Goal: Find contact information: Find contact information

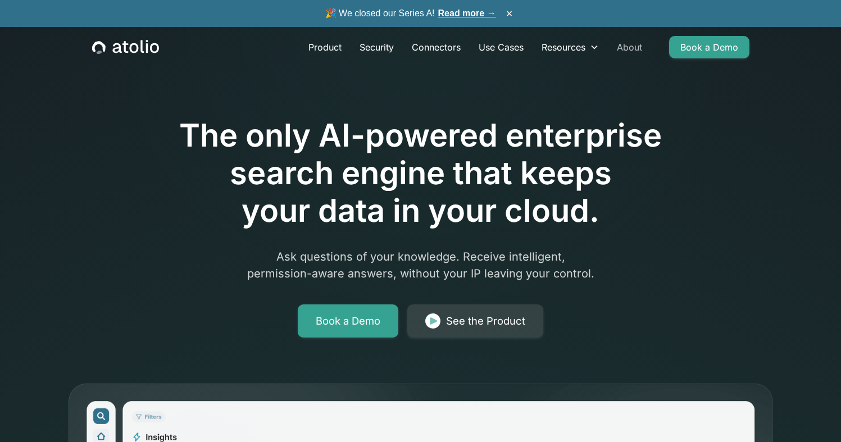
click at [624, 42] on link "About" at bounding box center [629, 47] width 43 height 22
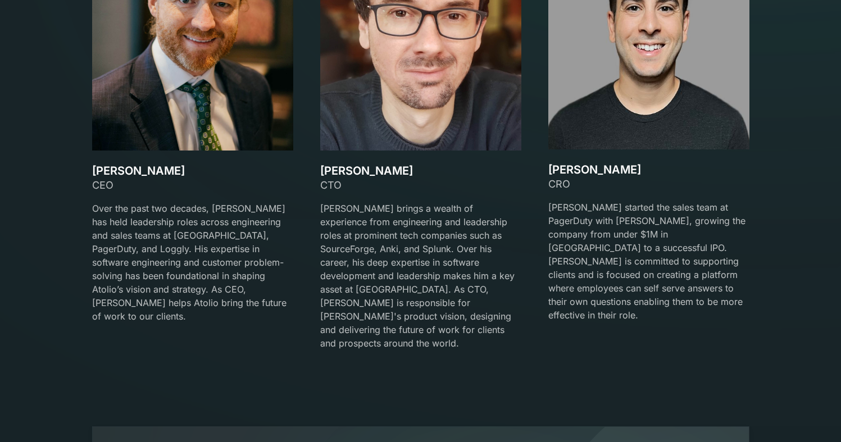
scroll to position [1659, 0]
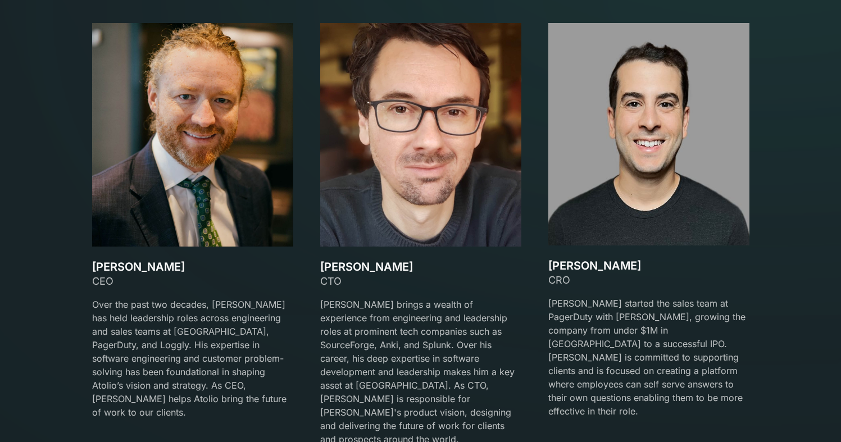
click at [135, 267] on h3 "[PERSON_NAME]" at bounding box center [192, 266] width 201 height 13
copy h3 "[PERSON_NAME]"
click at [347, 268] on h3 "[PERSON_NAME]" at bounding box center [420, 266] width 201 height 13
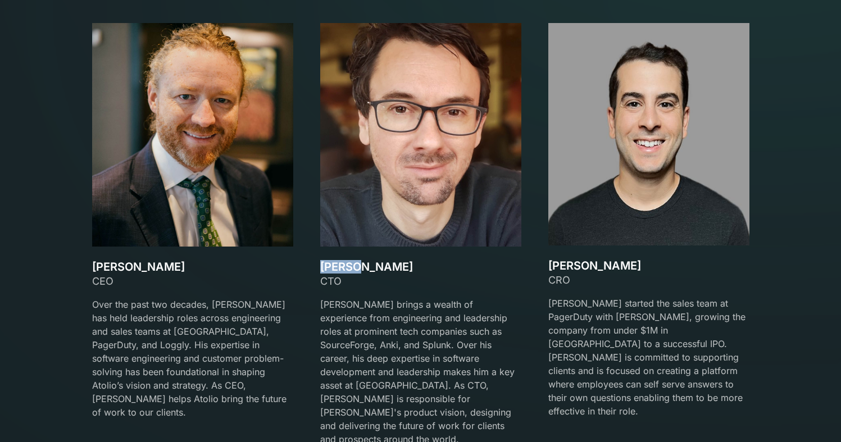
click at [347, 268] on h3 "[PERSON_NAME]" at bounding box center [420, 266] width 201 height 13
copy h3 "[PERSON_NAME]"
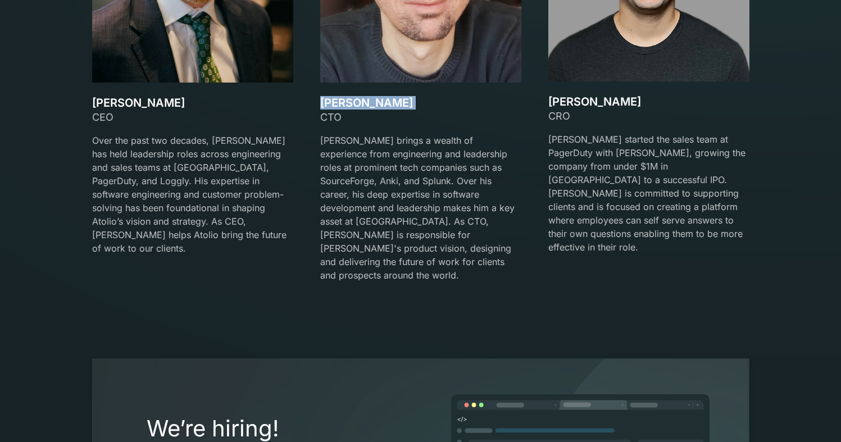
scroll to position [1744, 0]
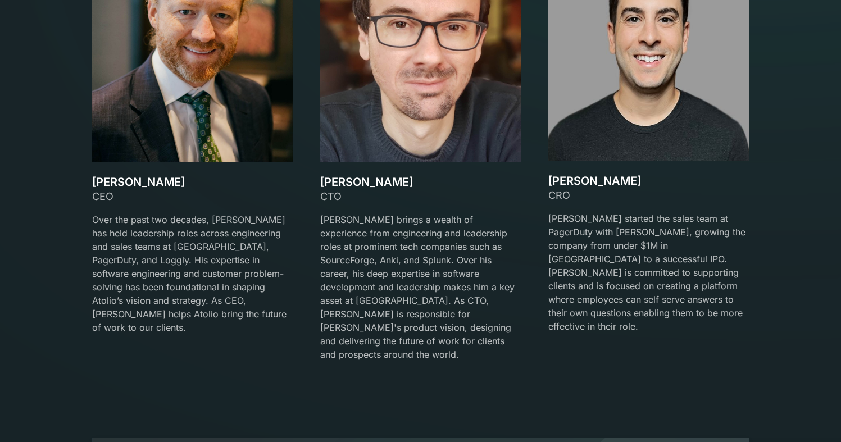
click at [562, 186] on h3 "[PERSON_NAME]" at bounding box center [648, 180] width 201 height 13
copy h3 "[PERSON_NAME]"
